Goal: Information Seeking & Learning: Learn about a topic

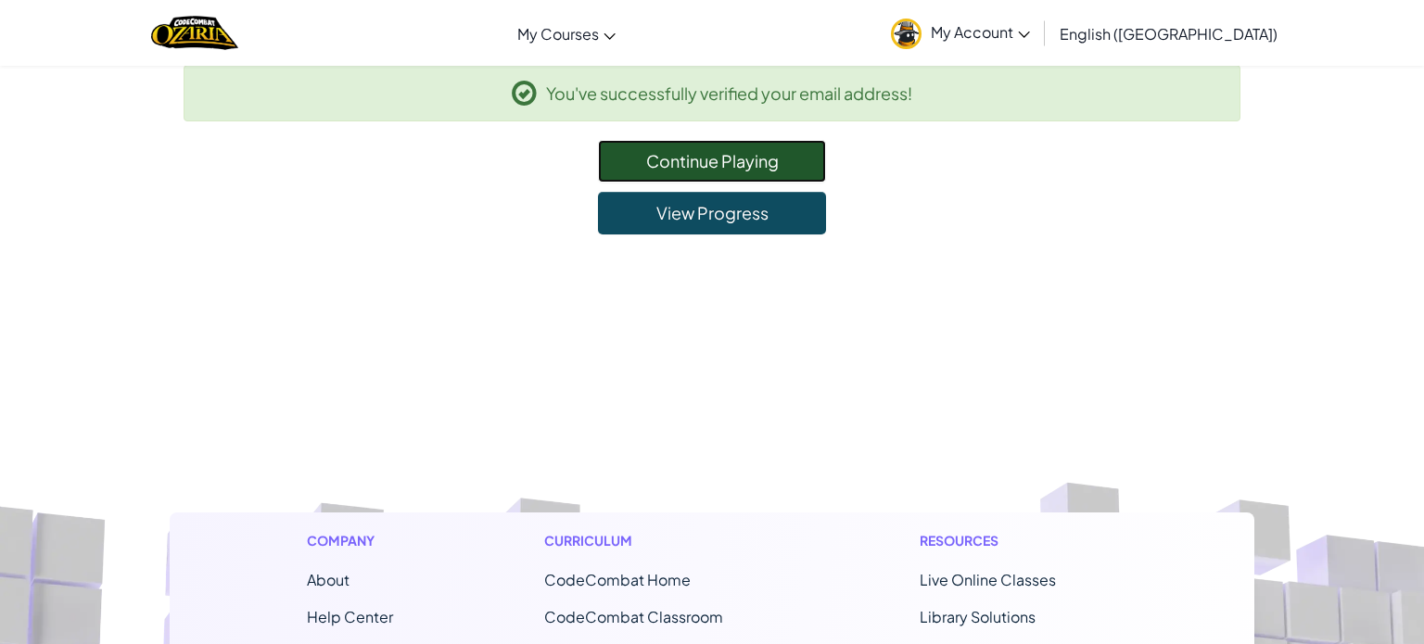
click at [665, 161] on link "Continue Playing" at bounding box center [712, 161] width 228 height 43
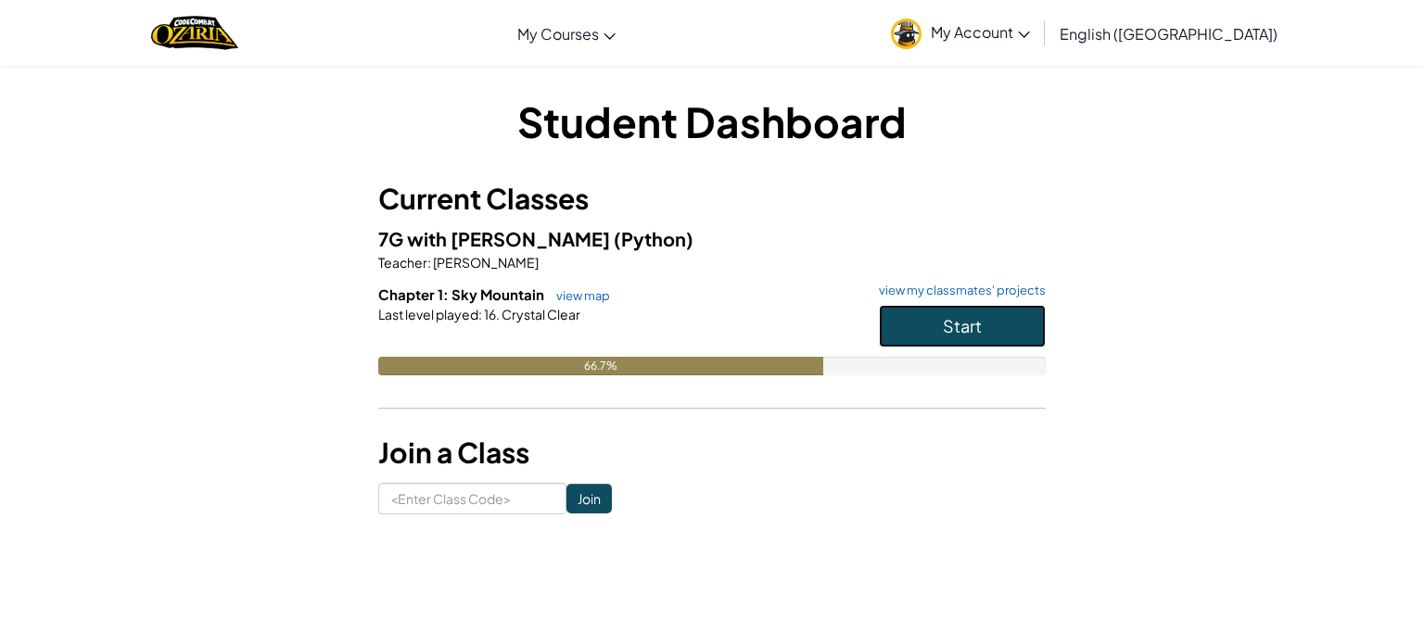
click at [914, 321] on button "Start" at bounding box center [962, 326] width 167 height 43
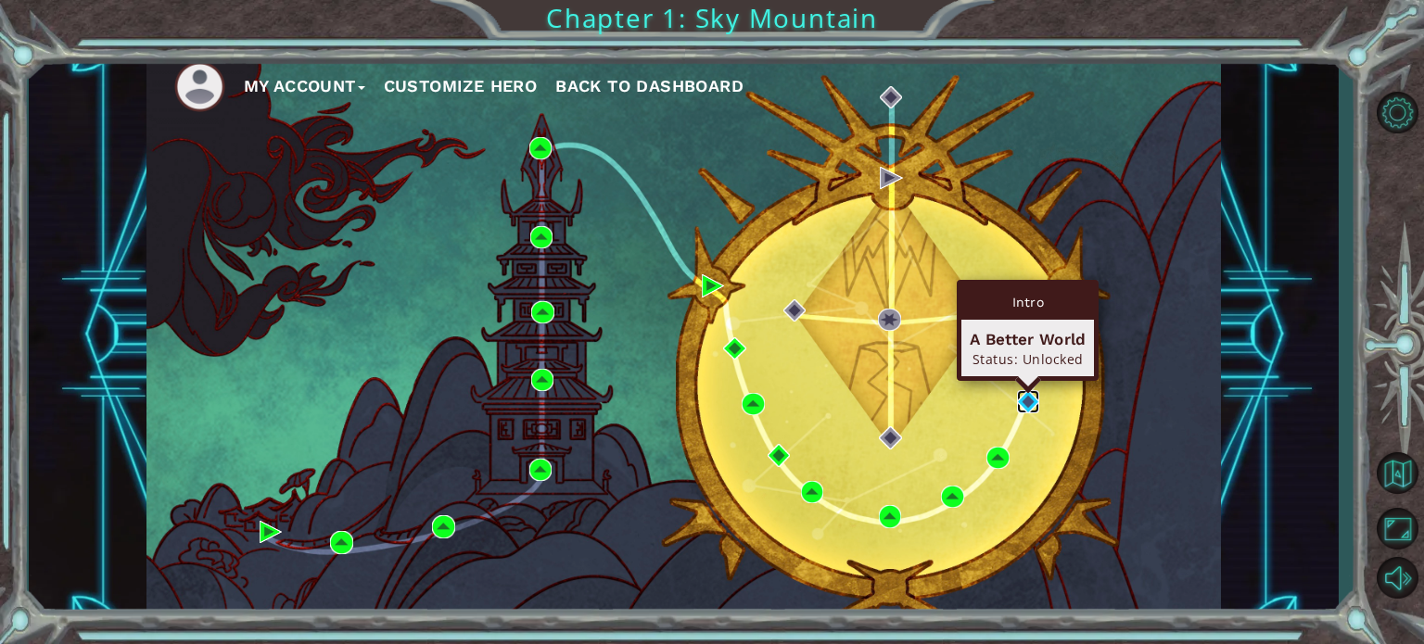
click at [1031, 402] on img at bounding box center [1028, 401] width 22 height 22
